Goal: Information Seeking & Learning: Learn about a topic

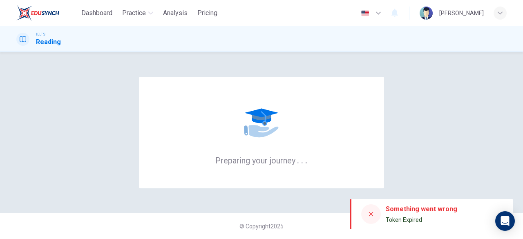
click at [289, 134] on div "Preparing your journey . . ." at bounding box center [261, 132] width 245 height 111
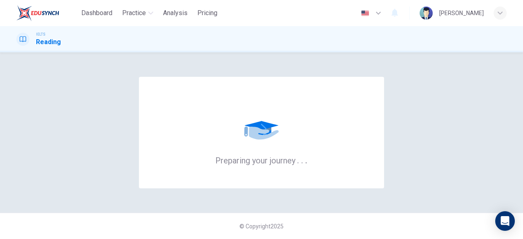
click at [289, 134] on div "Preparing your journey . . ." at bounding box center [261, 132] width 245 height 111
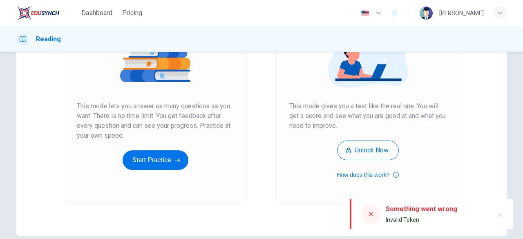
scroll to position [126, 0]
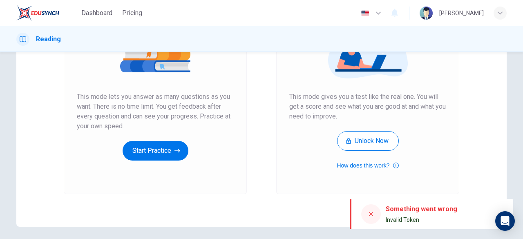
click at [32, 14] on img at bounding box center [37, 13] width 43 height 16
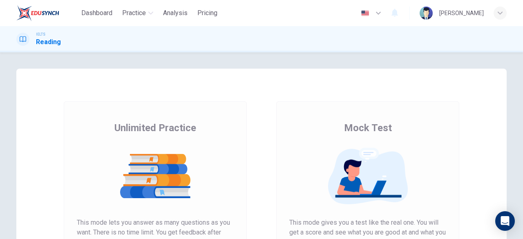
scroll to position [156, 0]
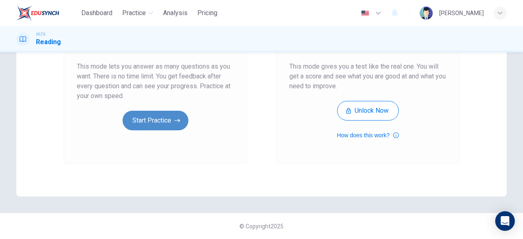
click at [149, 117] on button "Start Practice" at bounding box center [155, 121] width 66 height 20
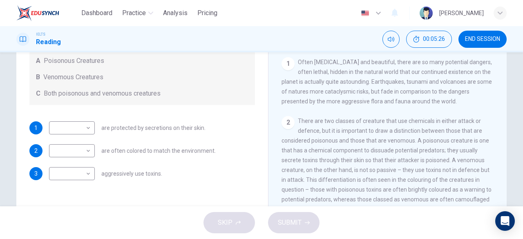
scroll to position [99, 0]
click at [86, 130] on body "Dashboard Practice Analysis Pricing English en ​ Ng [PERSON_NAME] IELTS Reading…" at bounding box center [261, 119] width 523 height 239
click at [81, 139] on li "A" at bounding box center [70, 140] width 46 height 13
type input "A"
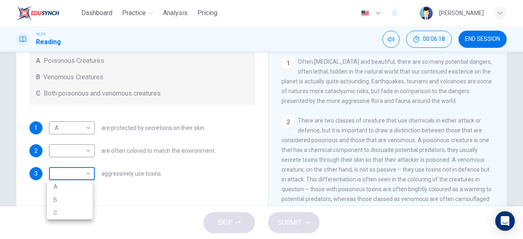
click at [72, 176] on body "Dashboard Practice Analysis Pricing English en ​ Ng Zhe Zhong IELTS Reading 00:…" at bounding box center [261, 119] width 523 height 239
click at [73, 200] on li "B" at bounding box center [70, 199] width 46 height 13
type input "B"
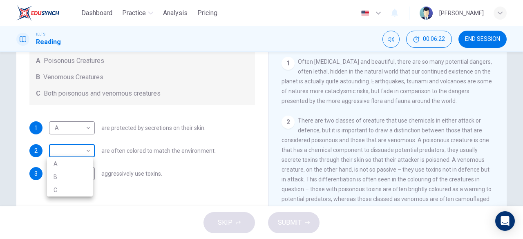
click at [79, 148] on body "Dashboard Practice Analysis Pricing English en ​ Ng Zhe Zhong IELTS Reading 00:…" at bounding box center [261, 119] width 523 height 239
click at [76, 192] on li "C" at bounding box center [70, 189] width 46 height 13
type input "C"
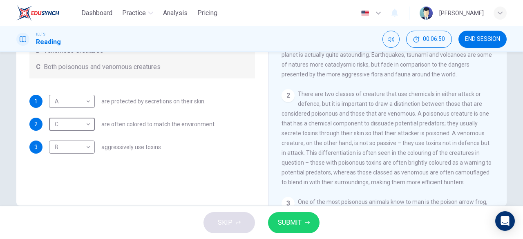
scroll to position [147, 0]
click at [277, 227] on button "SUBMIT" at bounding box center [293, 222] width 51 height 21
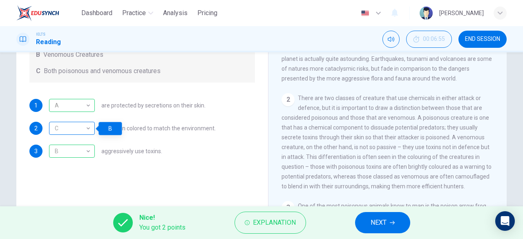
scroll to position [142, 0]
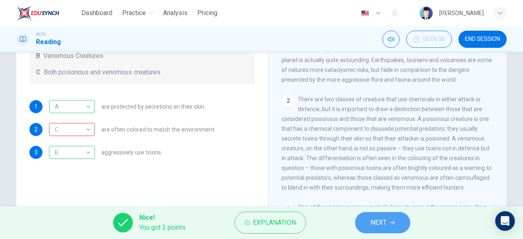
click at [401, 214] on button "NEXT" at bounding box center [382, 222] width 55 height 21
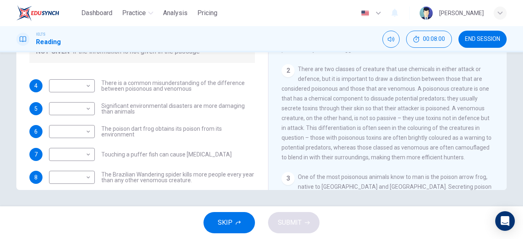
scroll to position [105, 0]
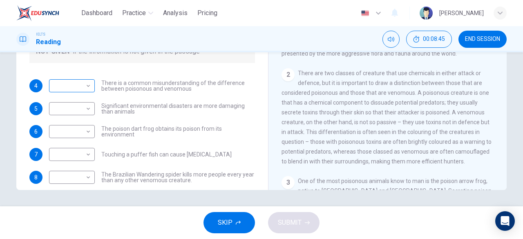
click at [80, 89] on body "Dashboard Practice Analysis Pricing English en ​ Ng Zhe Zhong IELTS Reading 00:…" at bounding box center [261, 119] width 523 height 239
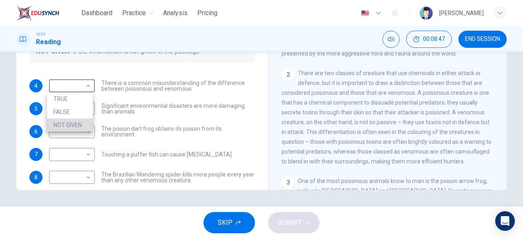
click at [78, 120] on li "NOT GIVEN" at bounding box center [70, 124] width 46 height 13
type input "NOT GIVEN"
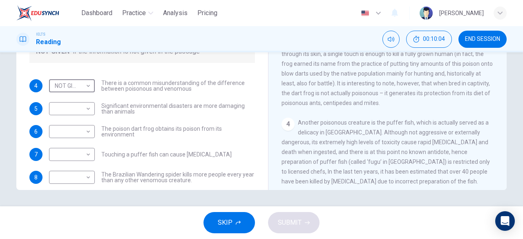
scroll to position [256, 0]
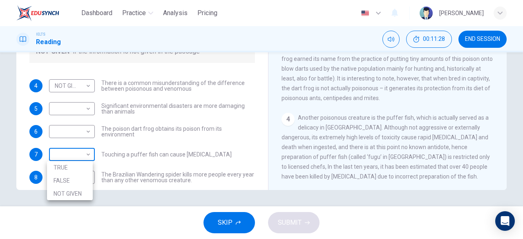
click at [81, 157] on body "Dashboard Practice Analysis Pricing English en ​ Ng Zhe Zhong IELTS Reading 00:…" at bounding box center [261, 119] width 523 height 239
click at [79, 167] on li "TRUE" at bounding box center [70, 167] width 46 height 13
type input "TRUE"
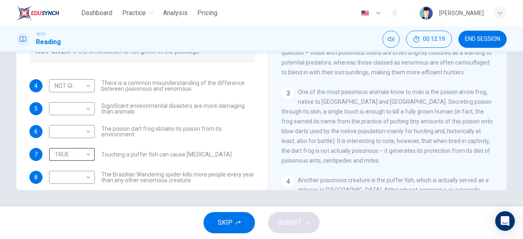
scroll to position [193, 0]
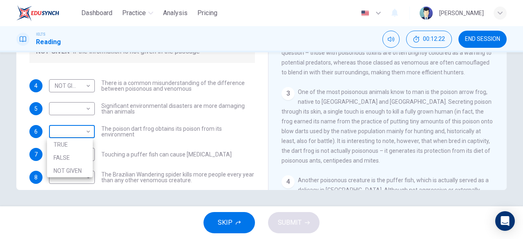
click at [72, 135] on body "Dashboard Practice Analysis Pricing English en ​ Ng Zhe Zhong IELTS Reading 00:…" at bounding box center [261, 119] width 523 height 239
click at [76, 169] on li "NOT GIVEN" at bounding box center [70, 170] width 46 height 13
click at [69, 133] on body "Dashboard Practice Analysis Pricing English en ​ Ng Zhe Zhong IELTS Reading 00:…" at bounding box center [261, 119] width 523 height 239
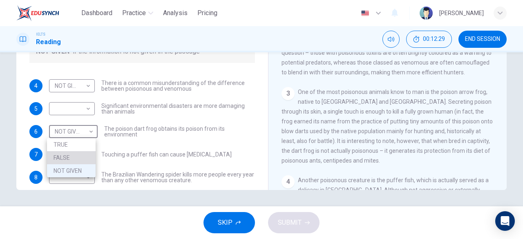
click at [73, 161] on li "FALSE" at bounding box center [71, 157] width 49 height 13
type input "FALSE"
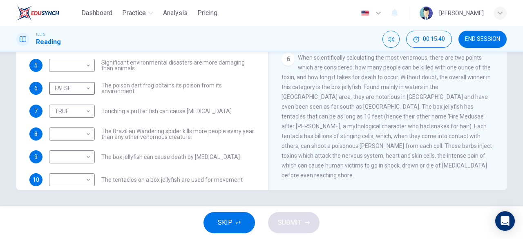
scroll to position [527, 0]
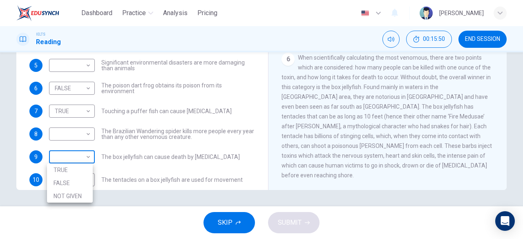
click at [83, 156] on body "Dashboard Practice Analysis Pricing English en ​ Ng Zhe Zhong IELTS Reading 00:…" at bounding box center [261, 119] width 523 height 239
click at [82, 174] on li "TRUE" at bounding box center [70, 169] width 46 height 13
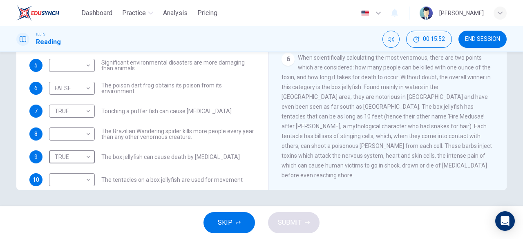
type input "TRUE"
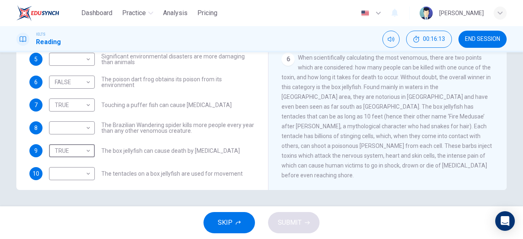
scroll to position [51, 0]
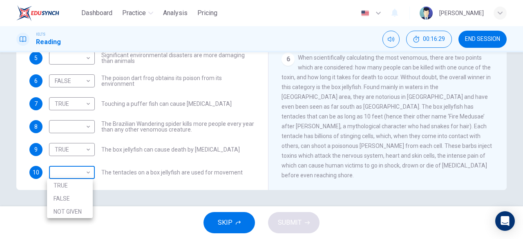
click at [65, 174] on body "Dashboard Practice Analysis Pricing English en ​ Ng Zhe Zhong IELTS Reading 00:…" at bounding box center [261, 119] width 523 height 239
click at [67, 195] on li "FALSE" at bounding box center [70, 198] width 46 height 13
type input "FALSE"
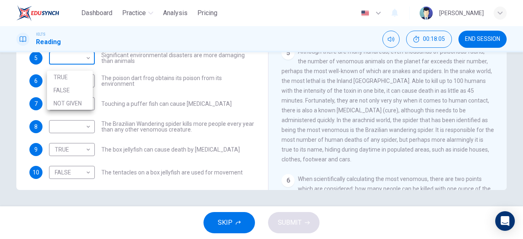
scroll to position [156, 0]
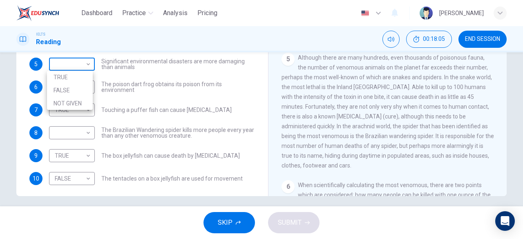
click at [61, 62] on body "Dashboard Practice Analysis Pricing English en ​ Ng Zhe Zhong IELTS Reading 00:…" at bounding box center [261, 119] width 523 height 239
click at [62, 97] on li "NOT GIVEN" at bounding box center [70, 103] width 46 height 13
type input "NOT GIVEN"
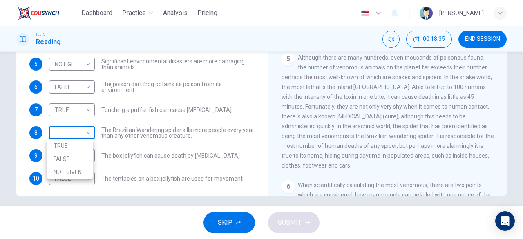
click at [85, 135] on body "Dashboard Practice Analysis Pricing English en ​ Ng Zhe Zhong IELTS Reading 00:…" at bounding box center [261, 119] width 523 height 239
click at [82, 156] on li "FALSE" at bounding box center [70, 158] width 46 height 13
type input "FALSE"
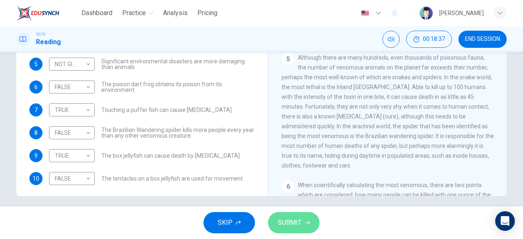
click at [291, 227] on span "SUBMIT" at bounding box center [290, 222] width 24 height 11
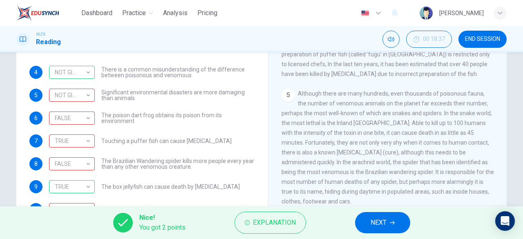
scroll to position [336, 0]
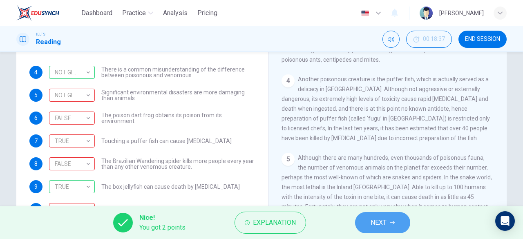
click at [377, 231] on button "NEXT" at bounding box center [382, 222] width 55 height 21
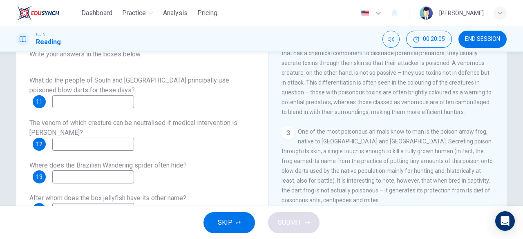
scroll to position [224, 0]
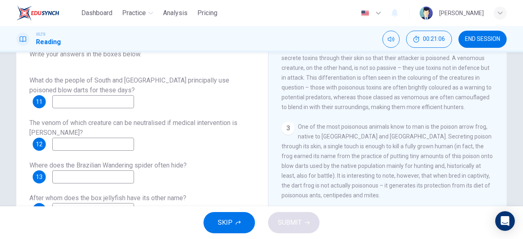
click at [96, 93] on span "What do the people of South and Central America principally use poisoned blow d…" at bounding box center [129, 85] width 200 height 18
click at [96, 98] on input at bounding box center [93, 101] width 82 height 13
type input "hunting, historically, battle"
click at [124, 145] on input at bounding box center [93, 144] width 82 height 13
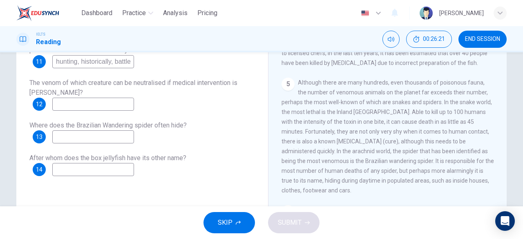
scroll to position [394, 0]
click at [110, 136] on input at bounding box center [93, 136] width 82 height 13
click at [71, 138] on input "popuplated areas" at bounding box center [93, 136] width 82 height 13
type input "populated areas"
click at [89, 174] on input at bounding box center [93, 169] width 82 height 13
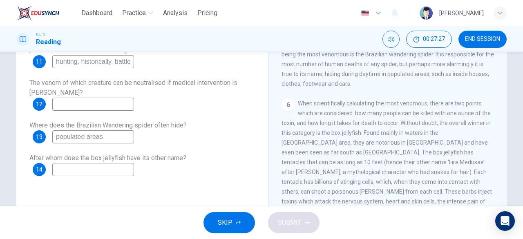
scroll to position [527, 0]
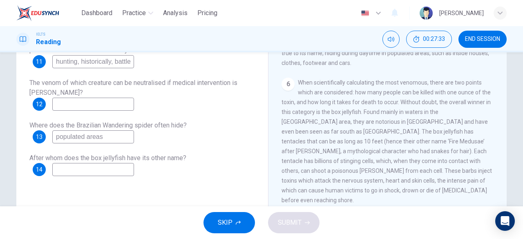
click at [121, 171] on input at bounding box center [93, 169] width 82 height 13
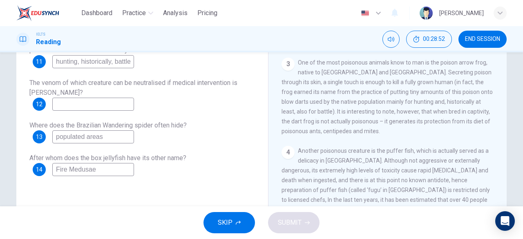
scroll to position [249, 0]
type input "Fire Medusae"
click at [120, 106] on input at bounding box center [93, 104] width 82 height 13
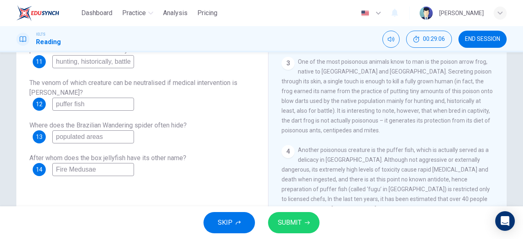
type input "puffer fish"
click at [294, 222] on span "SUBMIT" at bounding box center [290, 222] width 24 height 11
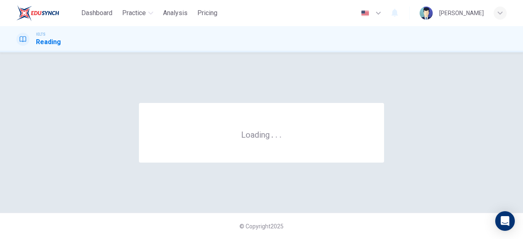
scroll to position [0, 0]
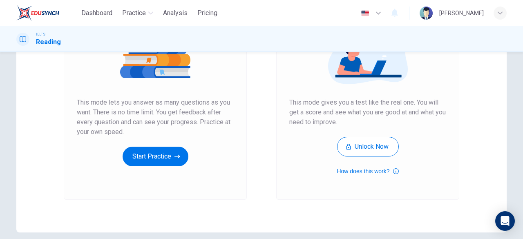
scroll to position [156, 0]
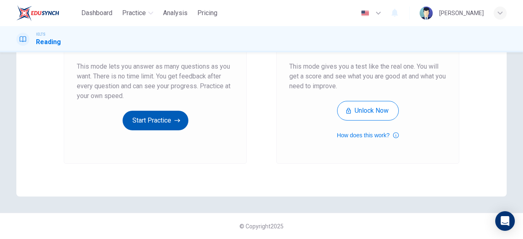
click at [162, 118] on button "Start Practice" at bounding box center [155, 121] width 66 height 20
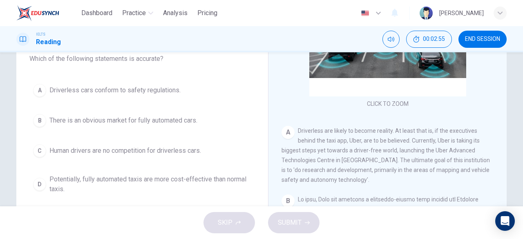
scroll to position [77, 0]
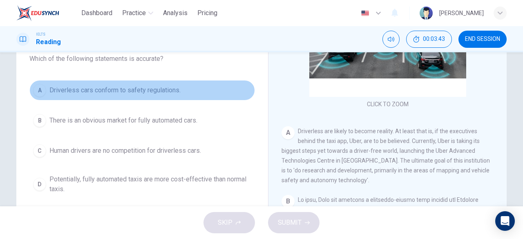
click at [163, 88] on span "Driverless cars conform to safety regulations." at bounding box center [114, 90] width 131 height 10
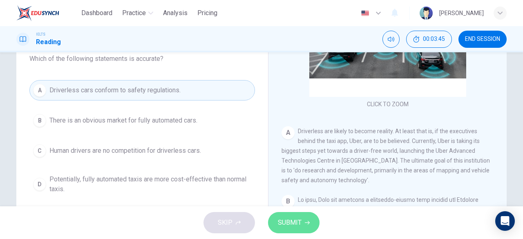
click at [300, 225] on span "SUBMIT" at bounding box center [290, 222] width 24 height 11
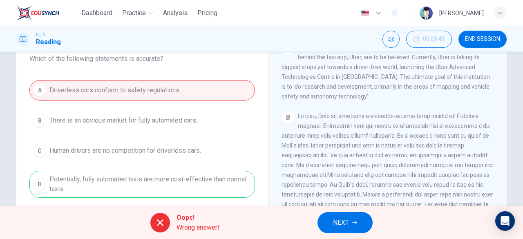
scroll to position [161, 0]
click at [313, 112] on div "CLICK TO ZOOM Click to Zoom A Driverless are likely to become reality. At least…" at bounding box center [392, 155] width 223 height 248
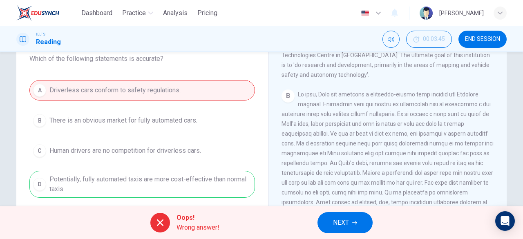
scroll to position [182, 0]
click at [350, 225] on button "NEXT" at bounding box center [344, 222] width 55 height 21
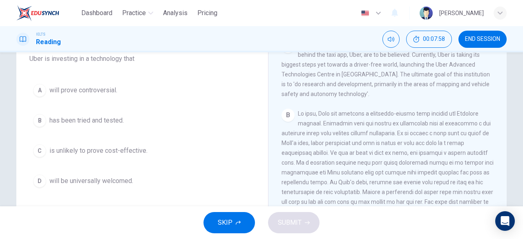
scroll to position [163, 0]
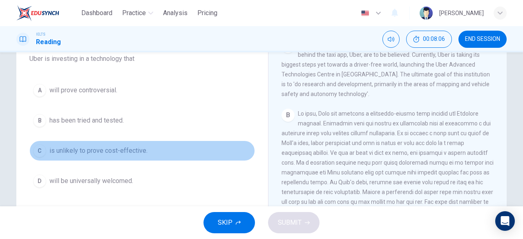
click at [120, 152] on span "is unlikely to prove cost-effective." at bounding box center [98, 151] width 98 height 10
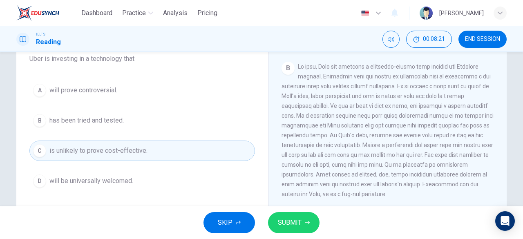
scroll to position [219, 0]
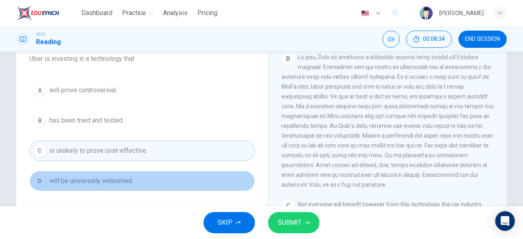
click at [216, 171] on button "D will be universally welcomed." at bounding box center [141, 181] width 225 height 20
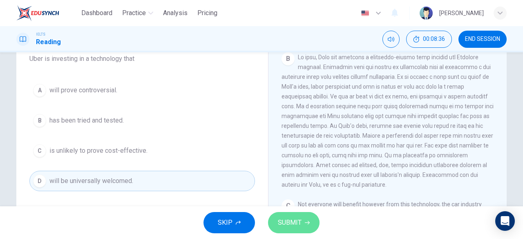
click at [299, 227] on span "SUBMIT" at bounding box center [290, 222] width 24 height 11
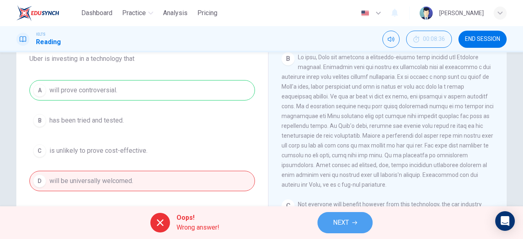
click at [342, 218] on span "NEXT" at bounding box center [341, 222] width 16 height 11
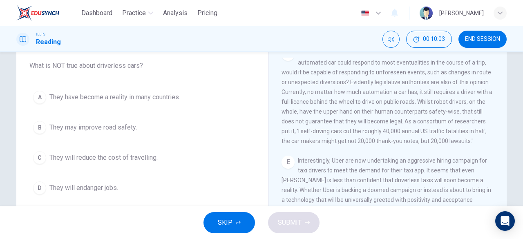
scroll to position [47, 0]
